Goal: Check status: Check status

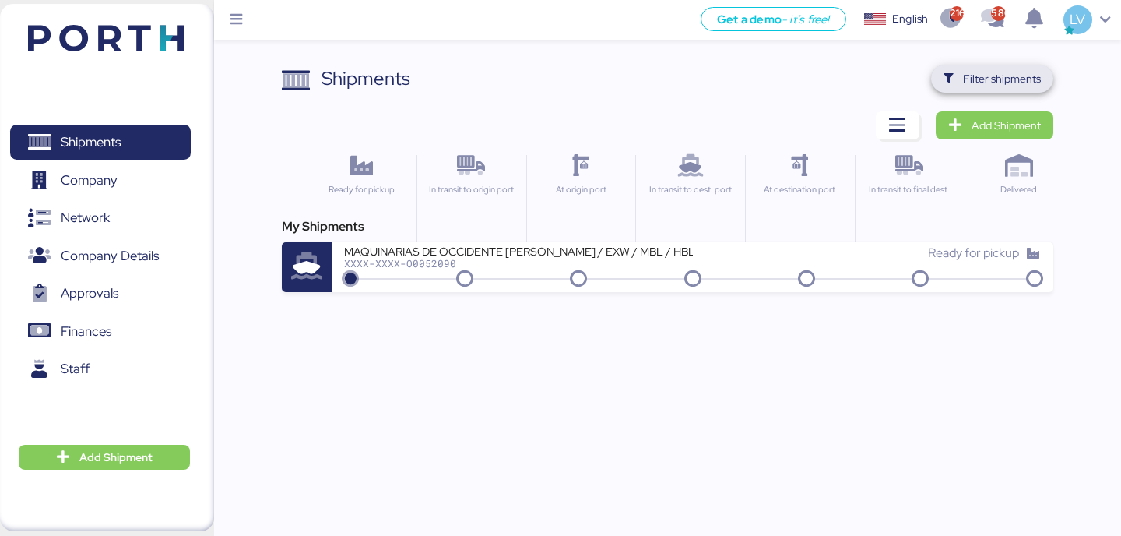
click at [1027, 79] on span "Filter shipments" at bounding box center [1002, 78] width 78 height 19
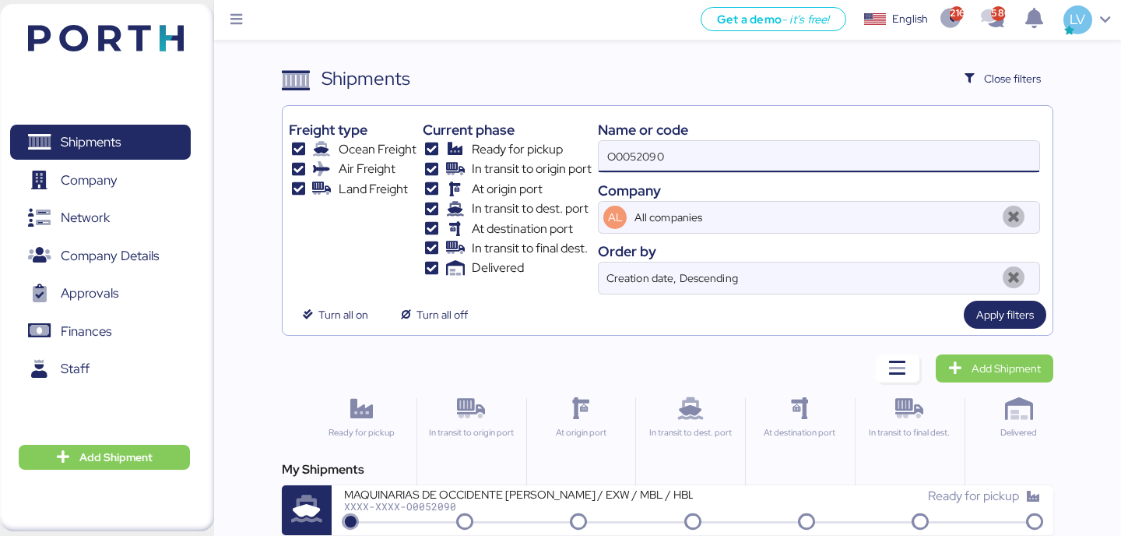
click at [898, 143] on input "O0052090" at bounding box center [819, 156] width 441 height 31
paste input "O0052032"
click at [898, 143] on input "O0052032 O0052090" at bounding box center [819, 156] width 441 height 31
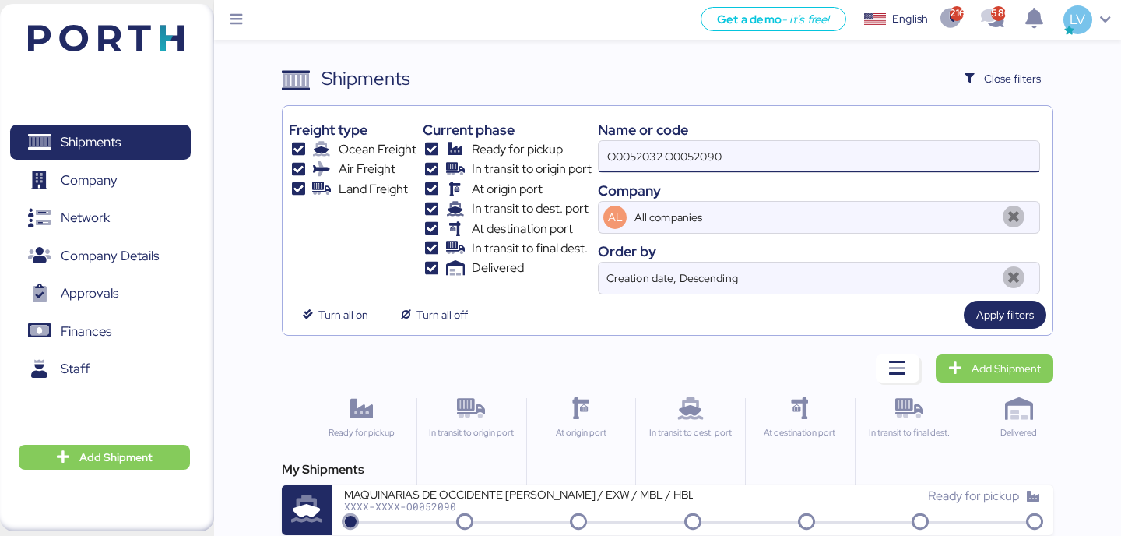
click at [898, 143] on input "O0052032 O0052090" at bounding box center [819, 156] width 441 height 31
paste input
type input "O0052032"
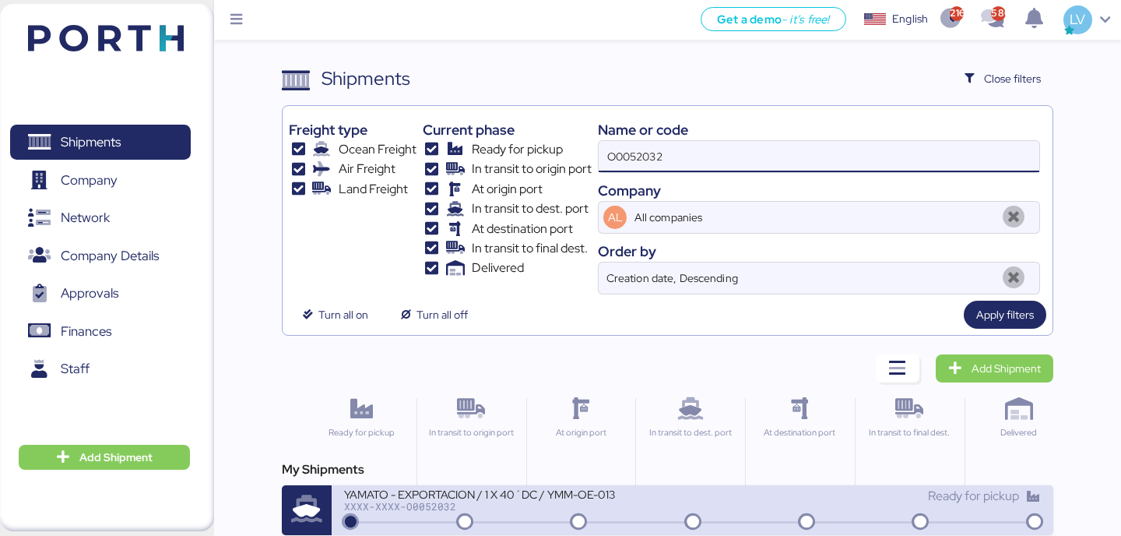
click at [619, 530] on div "YAMATO - EXPORTACION / 1 X 40´DC / YMM-OE-013 XXXX-XXXX-O0052032 Ready for pick…" at bounding box center [692, 510] width 721 height 50
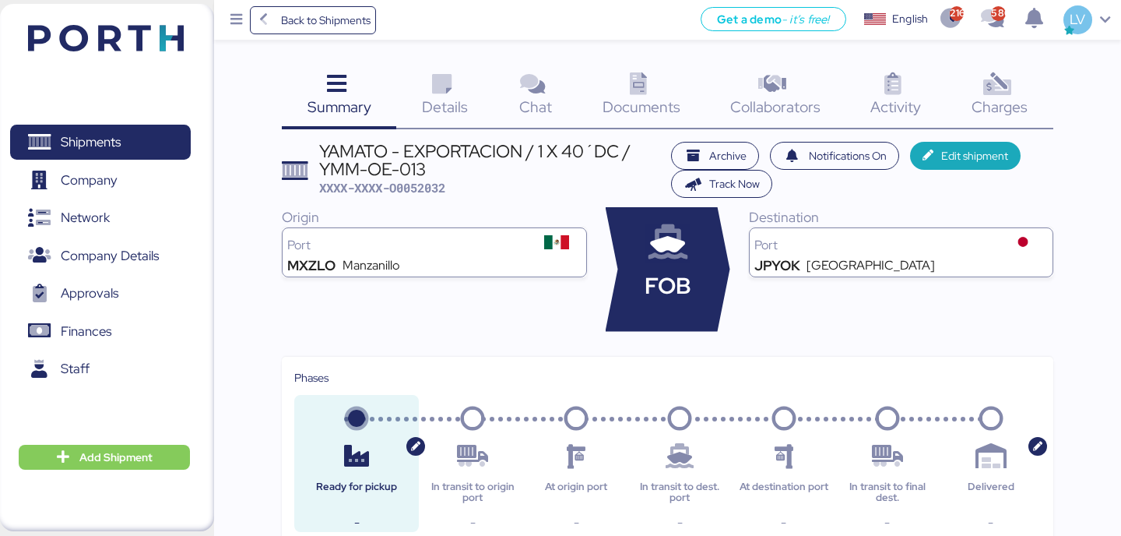
click at [468, 108] on div "Details 0" at bounding box center [444, 97] width 97 height 65
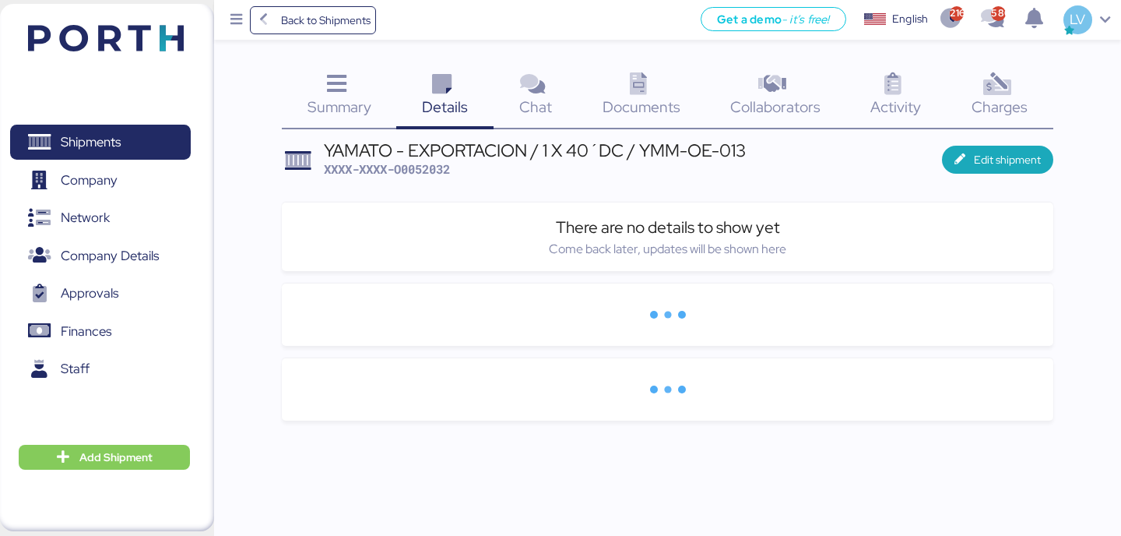
click at [668, 72] on div "Documents 0" at bounding box center [642, 97] width 128 height 65
